Goal: Use online tool/utility: Utilize a website feature to perform a specific function

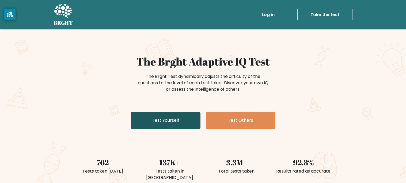
click at [149, 112] on link "Test Yourself" at bounding box center [166, 120] width 70 height 17
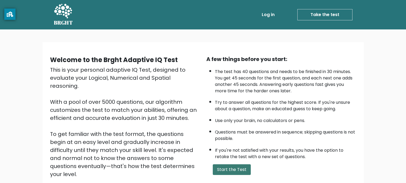
click at [224, 164] on button "Start the Test" at bounding box center [232, 169] width 38 height 11
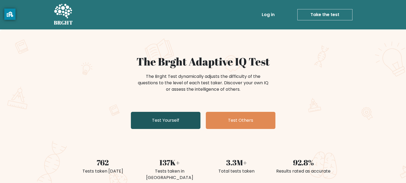
click at [149, 112] on link "Test Yourself" at bounding box center [166, 120] width 70 height 17
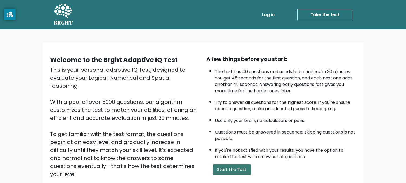
click at [232, 164] on button "Start the Test" at bounding box center [232, 169] width 38 height 11
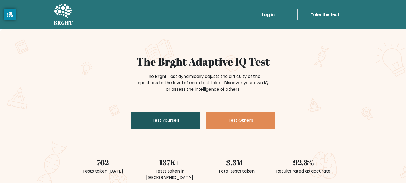
click at [161, 112] on link "Test Yourself" at bounding box center [166, 120] width 70 height 17
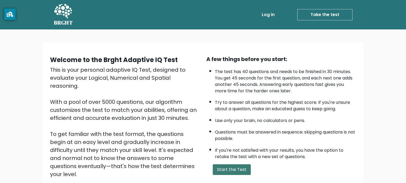
click at [223, 164] on button "Start the Test" at bounding box center [232, 169] width 38 height 11
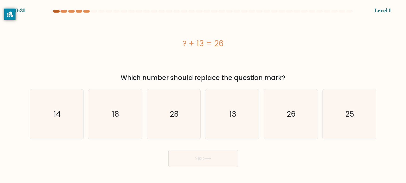
click at [53, 12] on div at bounding box center [56, 11] width 6 height 3
